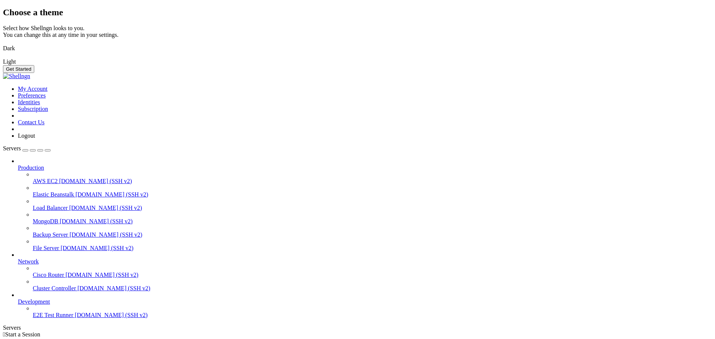
click at [3, 44] on img at bounding box center [3, 44] width 0 height 0
click at [34, 73] on button "Get Started" at bounding box center [18, 69] width 31 height 8
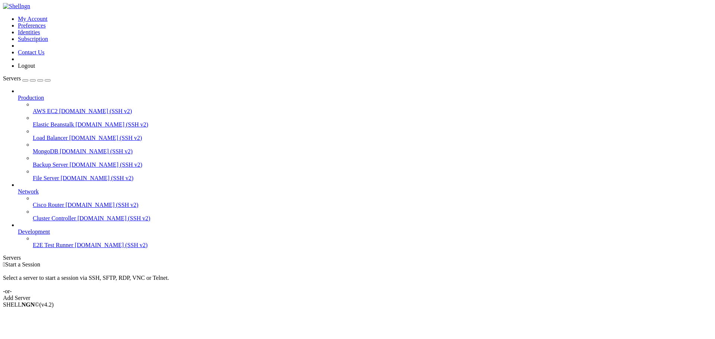
click at [25, 80] on div "button" at bounding box center [25, 80] width 0 height 0
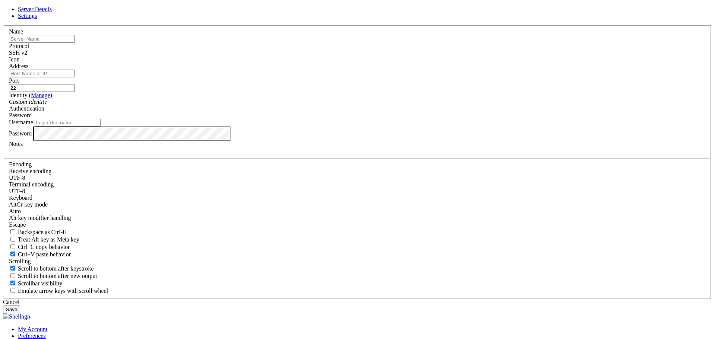
click at [101, 120] on div "Server Details Settings Name Protocol SSH v2 Icon" at bounding box center [357, 160] width 709 height 308
click at [3, 25] on link at bounding box center [3, 25] width 0 height 0
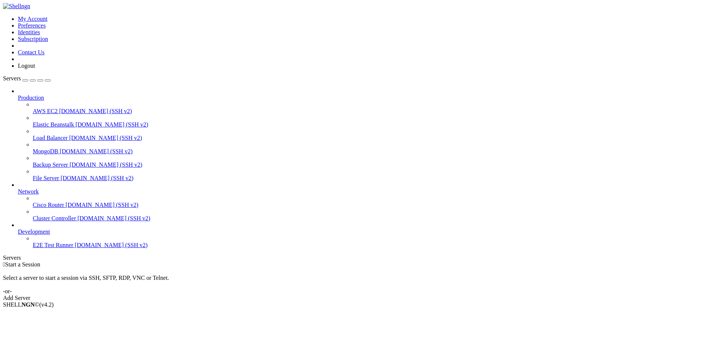
click at [70, 162] on span "[DOMAIN_NAME] (SSH v2)" at bounding box center [106, 165] width 73 height 6
click at [53, 162] on span "Backup Server" at bounding box center [50, 165] width 35 height 6
click at [390, 295] on link "Add Server" at bounding box center [357, 298] width 709 height 7
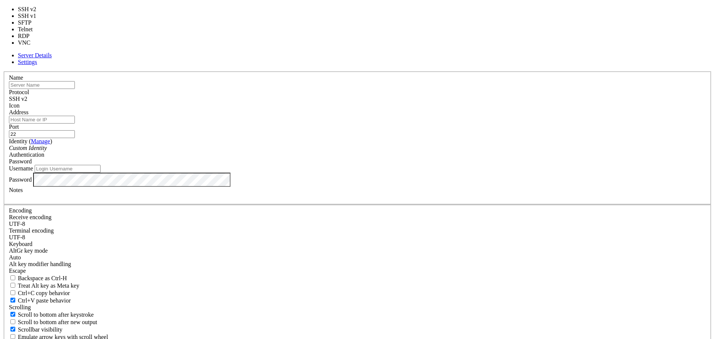
click at [398, 96] on div "SSH v2" at bounding box center [357, 99] width 697 height 7
click at [75, 89] on input "text" at bounding box center [42, 85] width 66 height 8
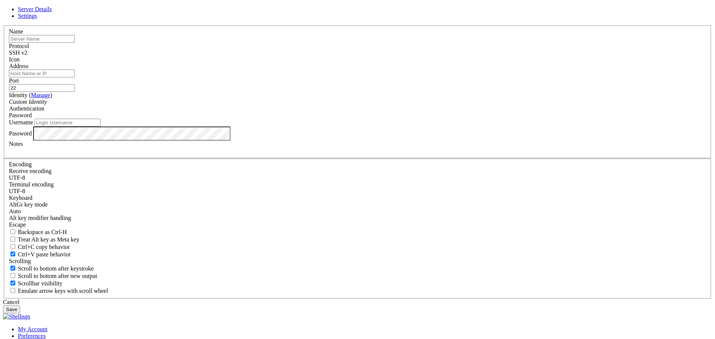
click at [75, 43] on input "text" at bounding box center [42, 39] width 66 height 8
type input "PixelSPire"
click at [27, 56] on span "SSH v2" at bounding box center [18, 53] width 18 height 6
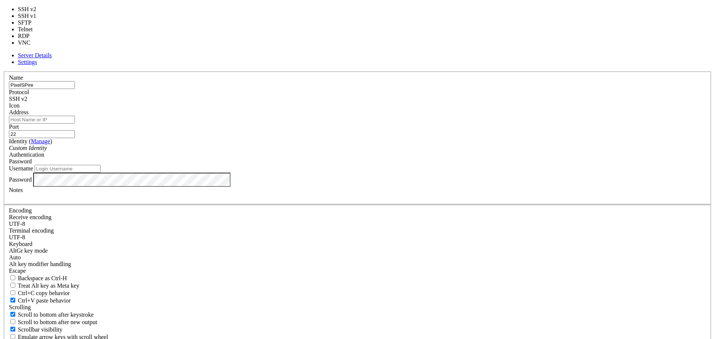
click at [402, 77] on div "Name PixelSPire Protocol SSH v2 Icon Address Port 22 ( )" at bounding box center [357, 209] width 709 height 274
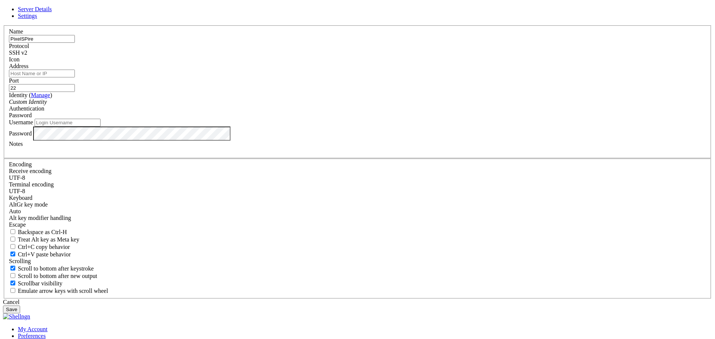
click at [446, 63] on div at bounding box center [357, 63] width 697 height 0
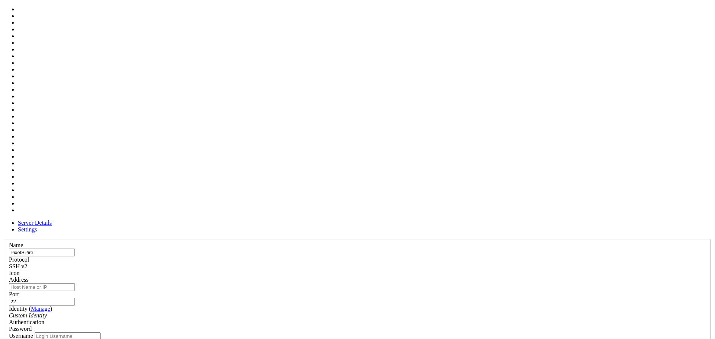
click at [75, 283] on input "Address" at bounding box center [42, 287] width 66 height 8
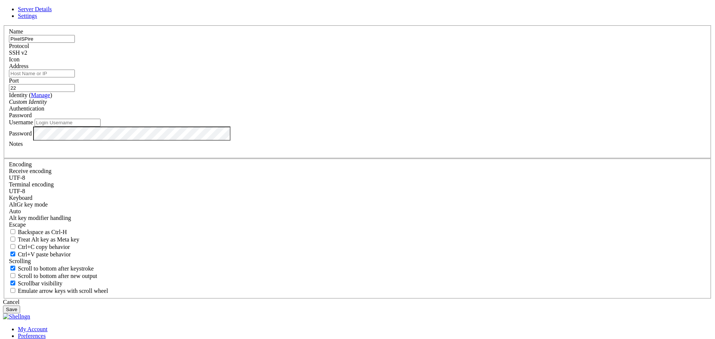
paste input "5.189.151.215"
type input "5.189.151.215"
drag, startPoint x: 401, startPoint y: 126, endPoint x: 350, endPoint y: 111, distance: 52.9
click at [350, 113] on fieldset "Name PixelSPire Protocol SSH v2 Icon Address 5.189.151.215 Port 22 ( Manage )" at bounding box center [358, 91] width 708 height 133
paste input "34805"
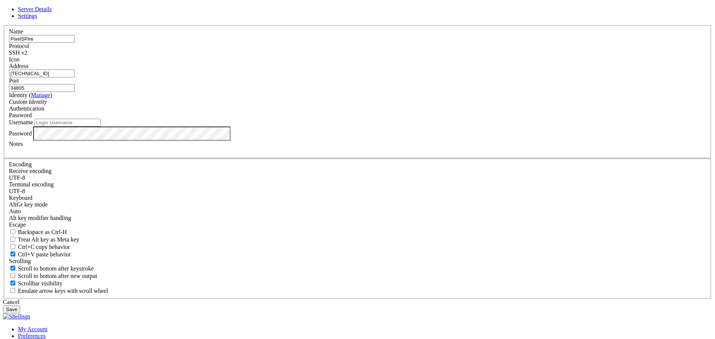
type input "34805"
click at [317, 105] on div "Custom Identity" at bounding box center [357, 102] width 697 height 7
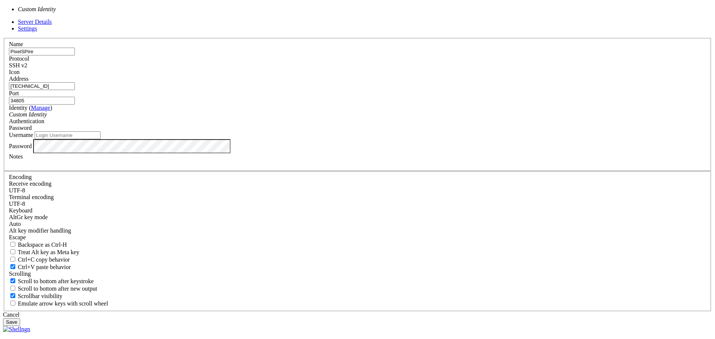
click at [299, 118] on div "Custom Identity" at bounding box center [357, 114] width 697 height 7
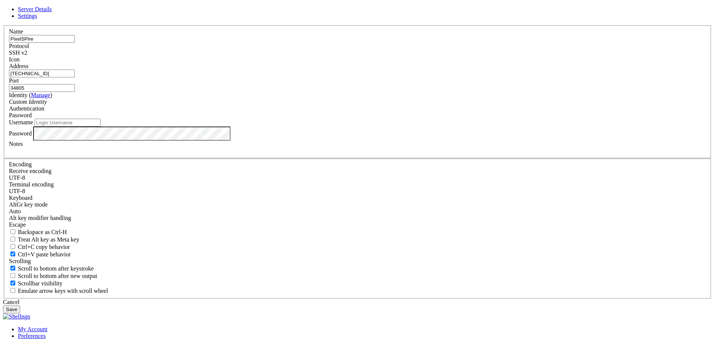
click at [101, 127] on input "Username" at bounding box center [68, 123] width 66 height 8
paste input "root"
type input "root"
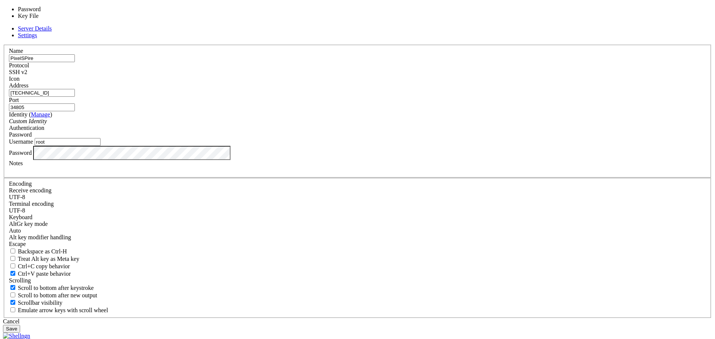
click at [32, 138] on span "Password" at bounding box center [20, 134] width 23 height 6
click at [407, 138] on div "Password" at bounding box center [357, 134] width 697 height 7
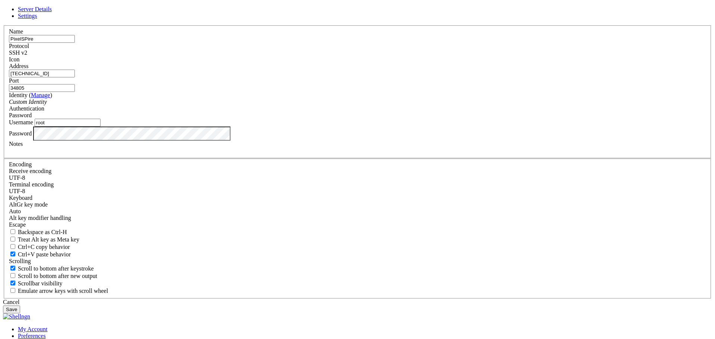
click at [303, 154] on div at bounding box center [357, 150] width 697 height 7
click at [20, 306] on button "Save" at bounding box center [11, 310] width 17 height 8
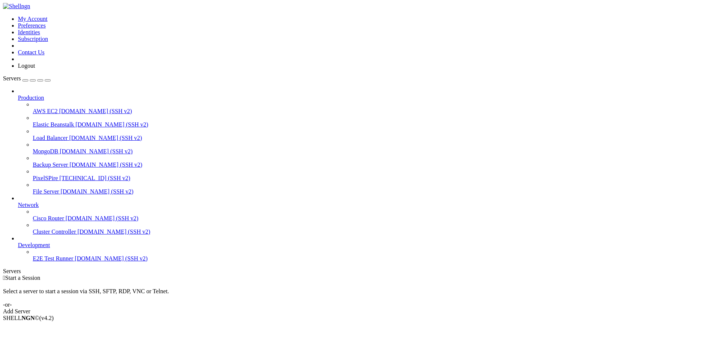
click at [40, 275] on span "Start a Session" at bounding box center [22, 278] width 35 height 6
click at [66, 175] on span "5.189.151.215 (SSH v2)" at bounding box center [95, 178] width 71 height 6
click at [411, 308] on div "Add Server" at bounding box center [357, 311] width 709 height 7
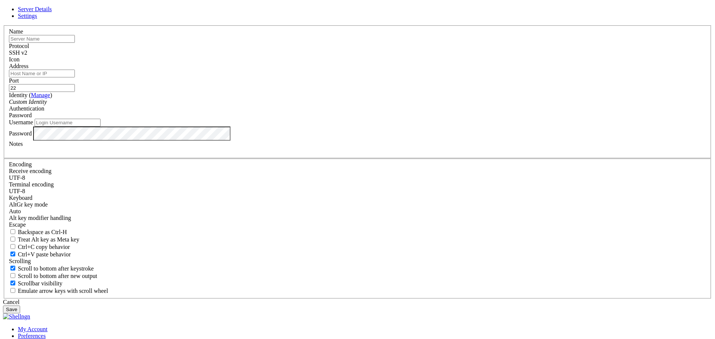
click at [448, 19] on header "Server Details Settings" at bounding box center [357, 12] width 709 height 13
click at [3, 25] on icon at bounding box center [3, 25] width 0 height 0
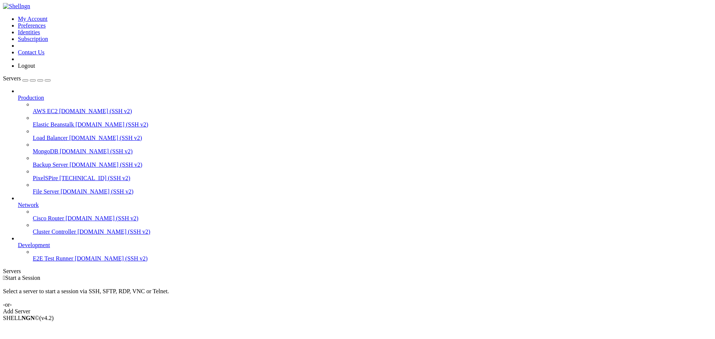
click at [57, 175] on span "PixelSPire" at bounding box center [45, 178] width 25 height 6
click at [38, 328] on span "Connect" at bounding box center [28, 331] width 20 height 6
drag, startPoint x: 391, startPoint y: 126, endPoint x: 298, endPoint y: 92, distance: 99.4
click at [45, 209] on link "Network" at bounding box center [365, 205] width 694 height 7
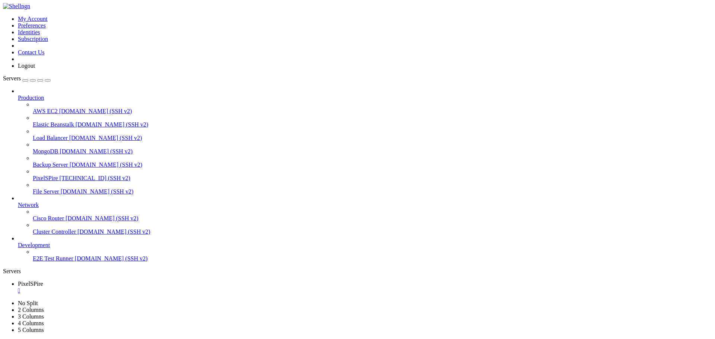
click at [47, 209] on link "Network" at bounding box center [365, 205] width 694 height 7
click at [39, 206] on span "Network" at bounding box center [28, 205] width 21 height 6
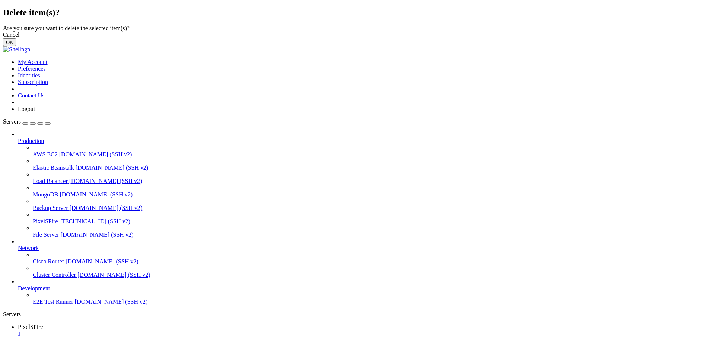
click at [16, 46] on button "OK" at bounding box center [9, 42] width 13 height 8
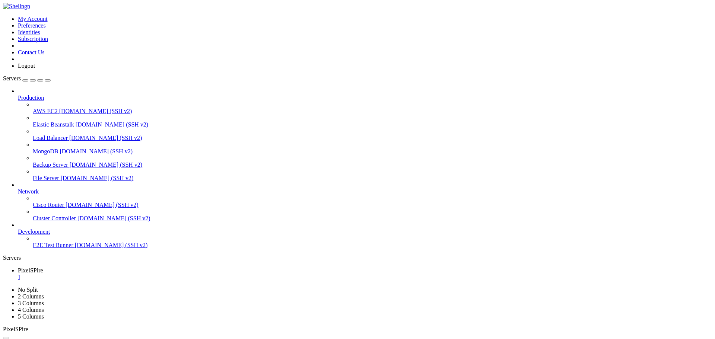
click at [39, 188] on span "Network" at bounding box center [28, 191] width 21 height 6
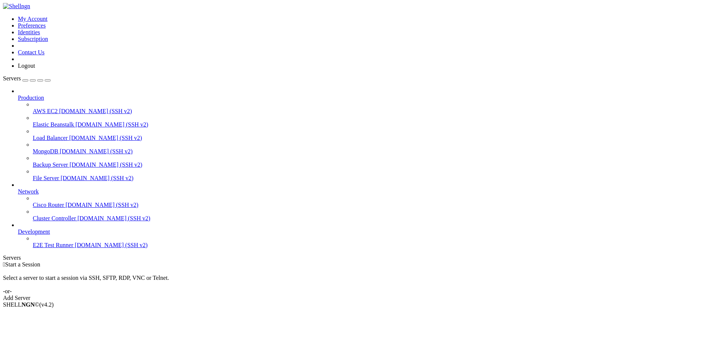
drag, startPoint x: 72, startPoint y: 288, endPoint x: 9, endPoint y: 71, distance: 226.3
click at [9, 88] on div "Production AWS EC2 [DOMAIN_NAME] (SSH v2) Elastic Beanstalk [DOMAIN_NAME] (SSH …" at bounding box center [357, 168] width 709 height 161
click at [38, 175] on span "File Server" at bounding box center [46, 178] width 26 height 6
click at [39, 188] on span "Network" at bounding box center [28, 191] width 21 height 6
